Goal: Navigation & Orientation: Go to known website

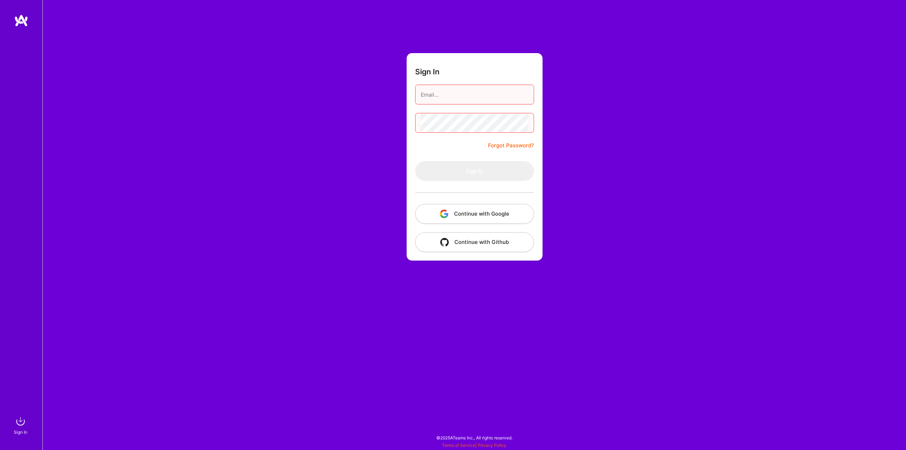
click at [480, 112] on form "Sign In Forgot Password? Sign In Continue with Google Continue with Github" at bounding box center [475, 156] width 136 height 207
click at [481, 89] on input "email" at bounding box center [475, 95] width 108 height 18
click at [481, 95] on input "email" at bounding box center [475, 95] width 108 height 18
click at [0, 446] on com-1password-button at bounding box center [0, 446] width 0 height 0
type input "[EMAIL_ADDRESS][DOMAIN_NAME]"
